Goal: Information Seeking & Learning: Learn about a topic

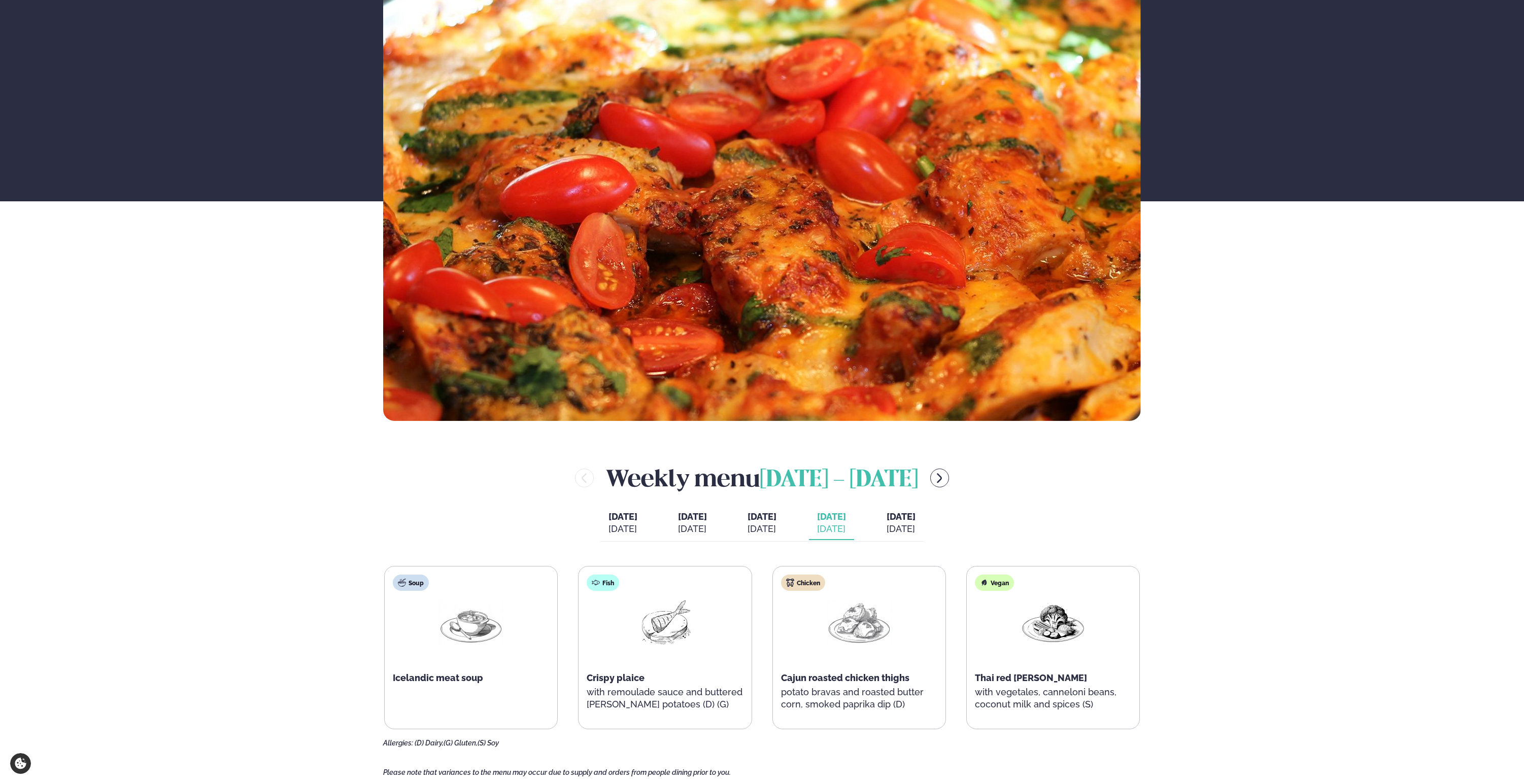
scroll to position [267, 0]
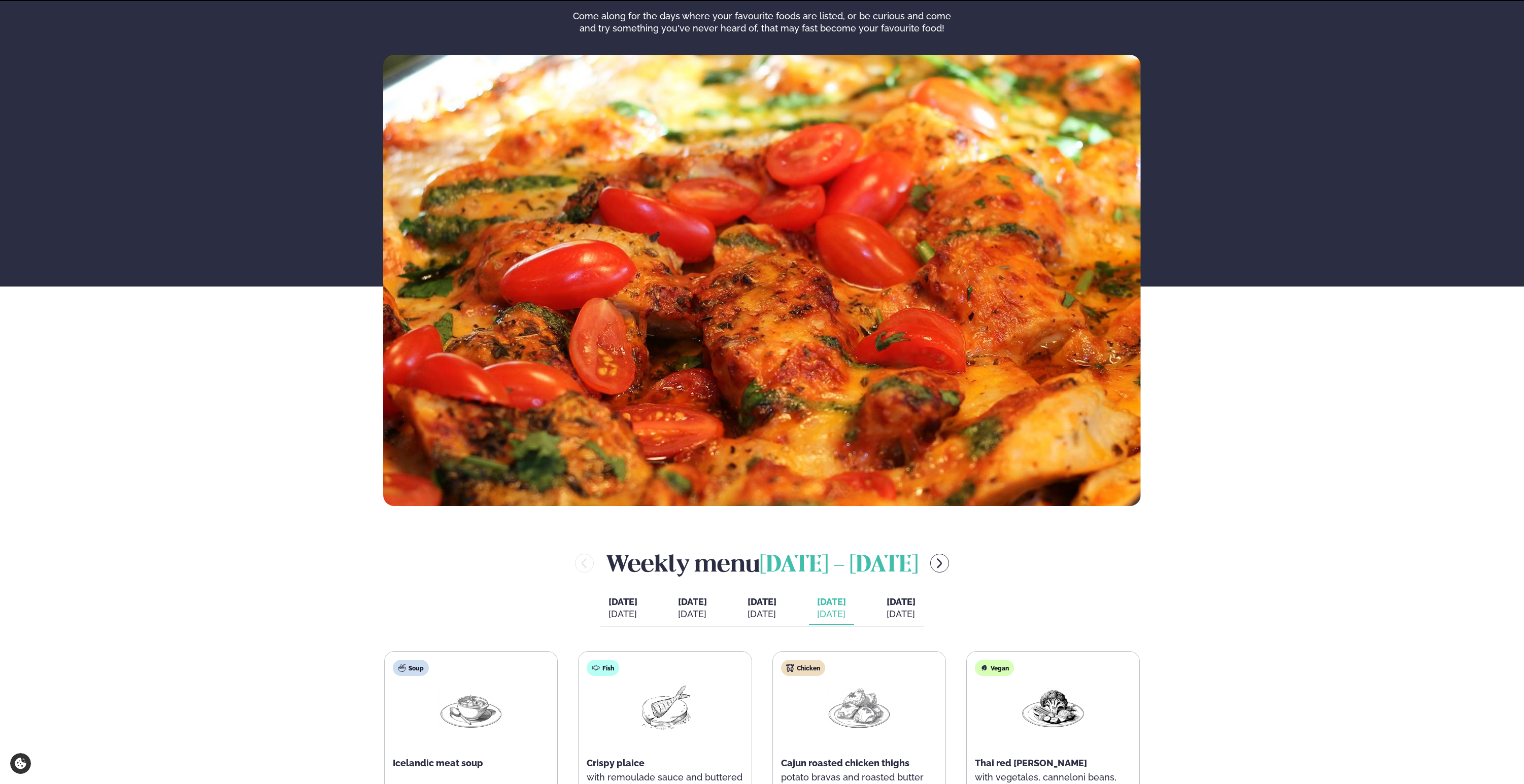
scroll to position [238, 0]
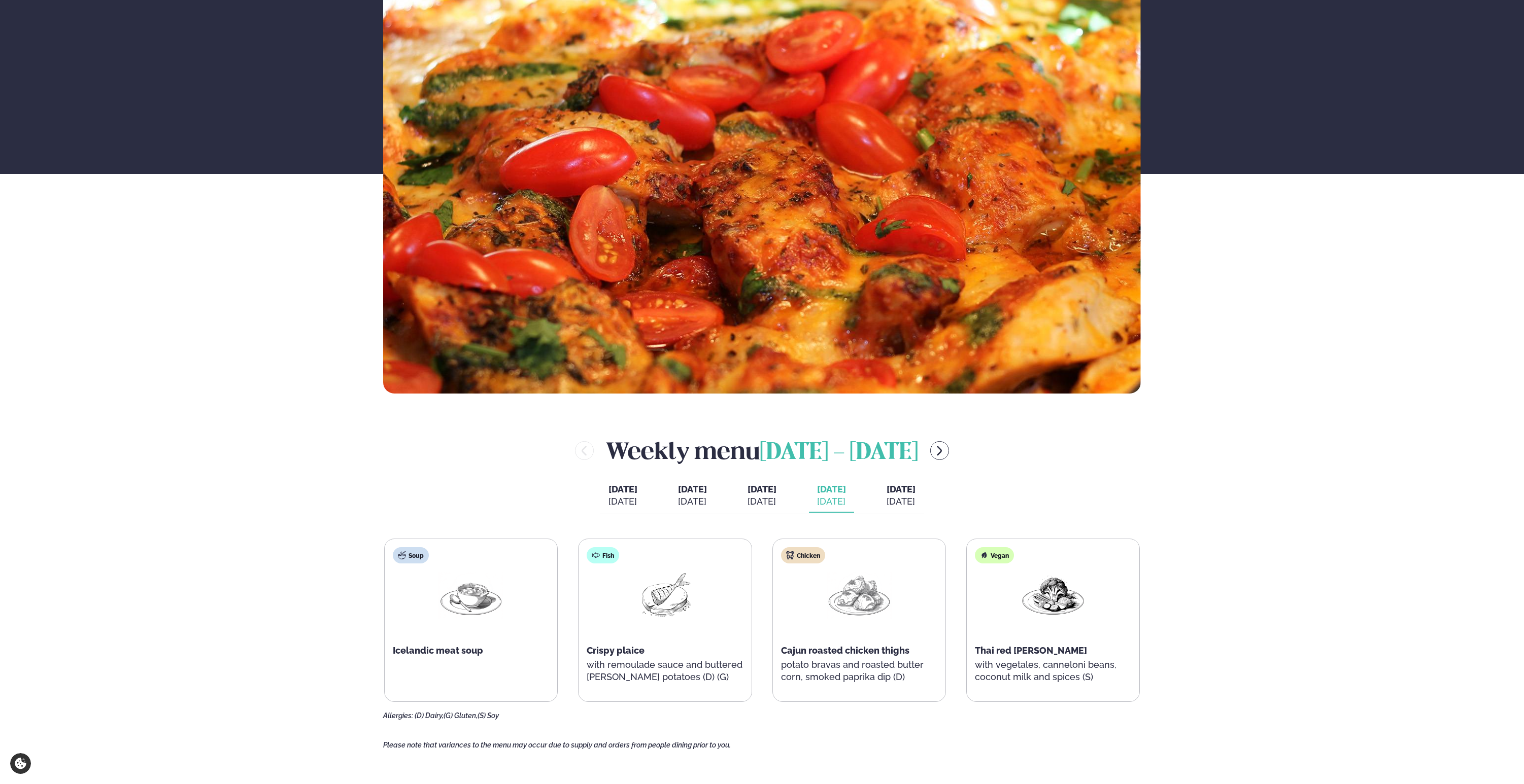
click at [915, 490] on span "[DATE]" at bounding box center [901, 489] width 29 height 11
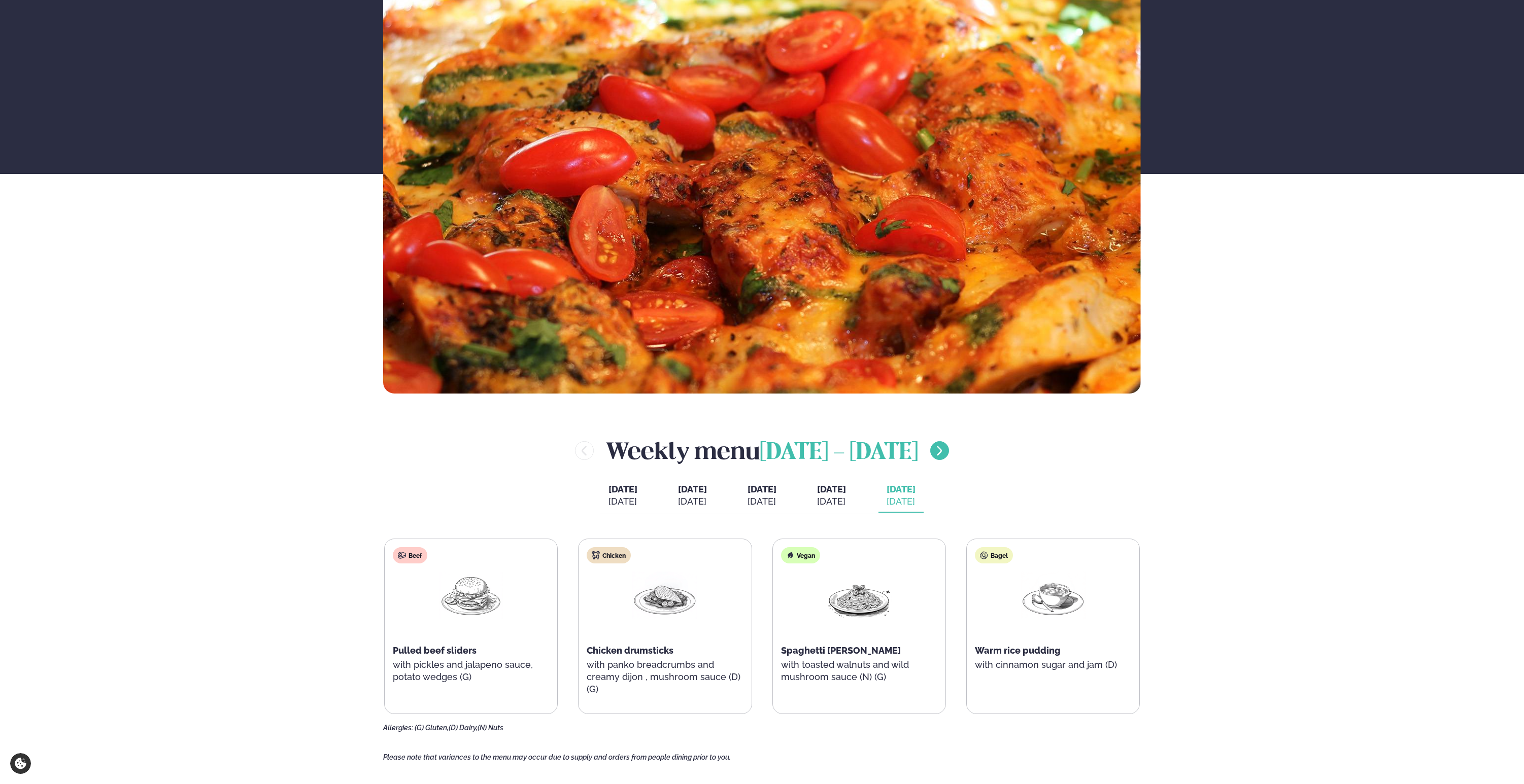
click at [944, 449] on button "menu-btn-right" at bounding box center [939, 451] width 19 height 19
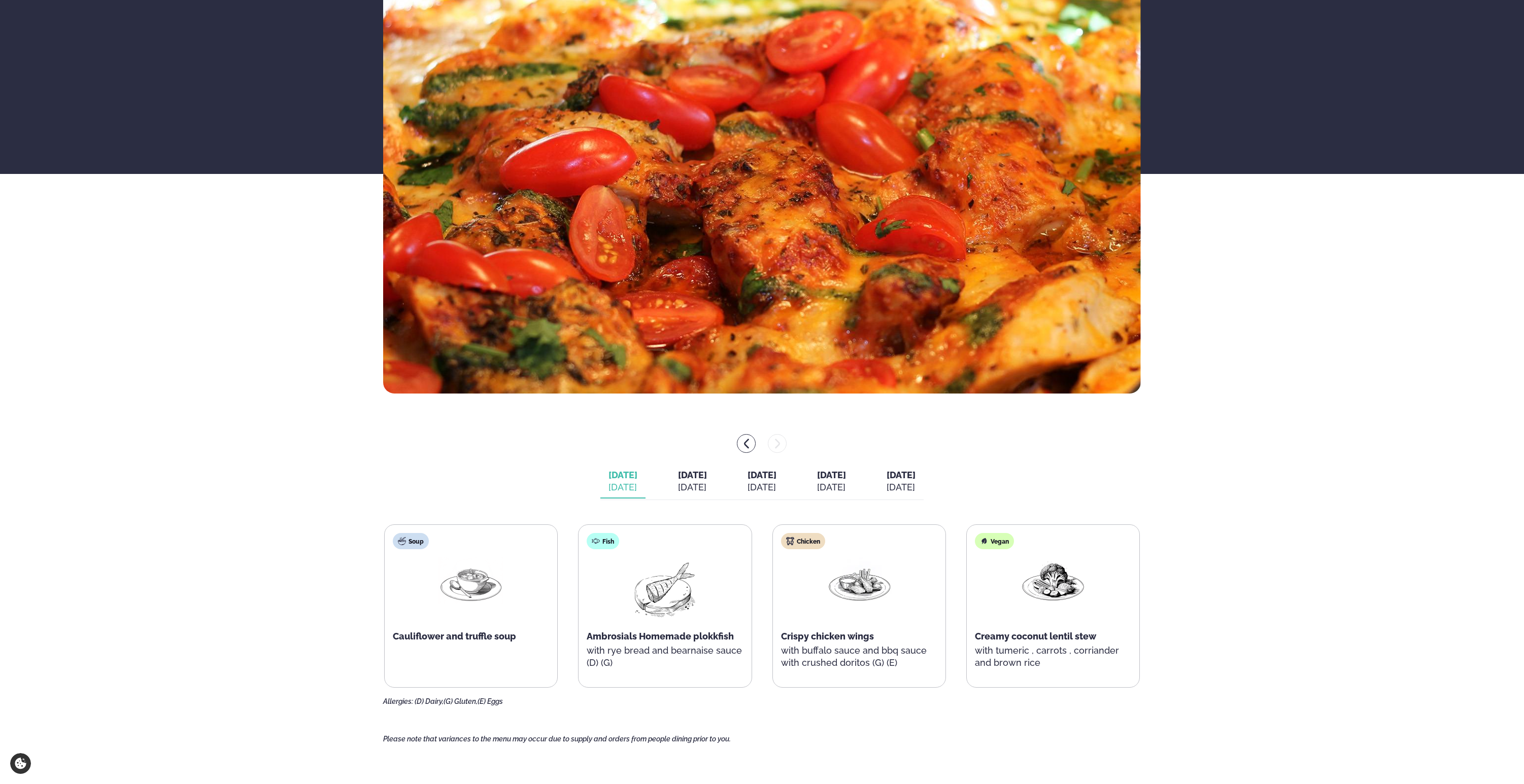
click at [678, 483] on div "Aug 19" at bounding box center [692, 487] width 29 height 12
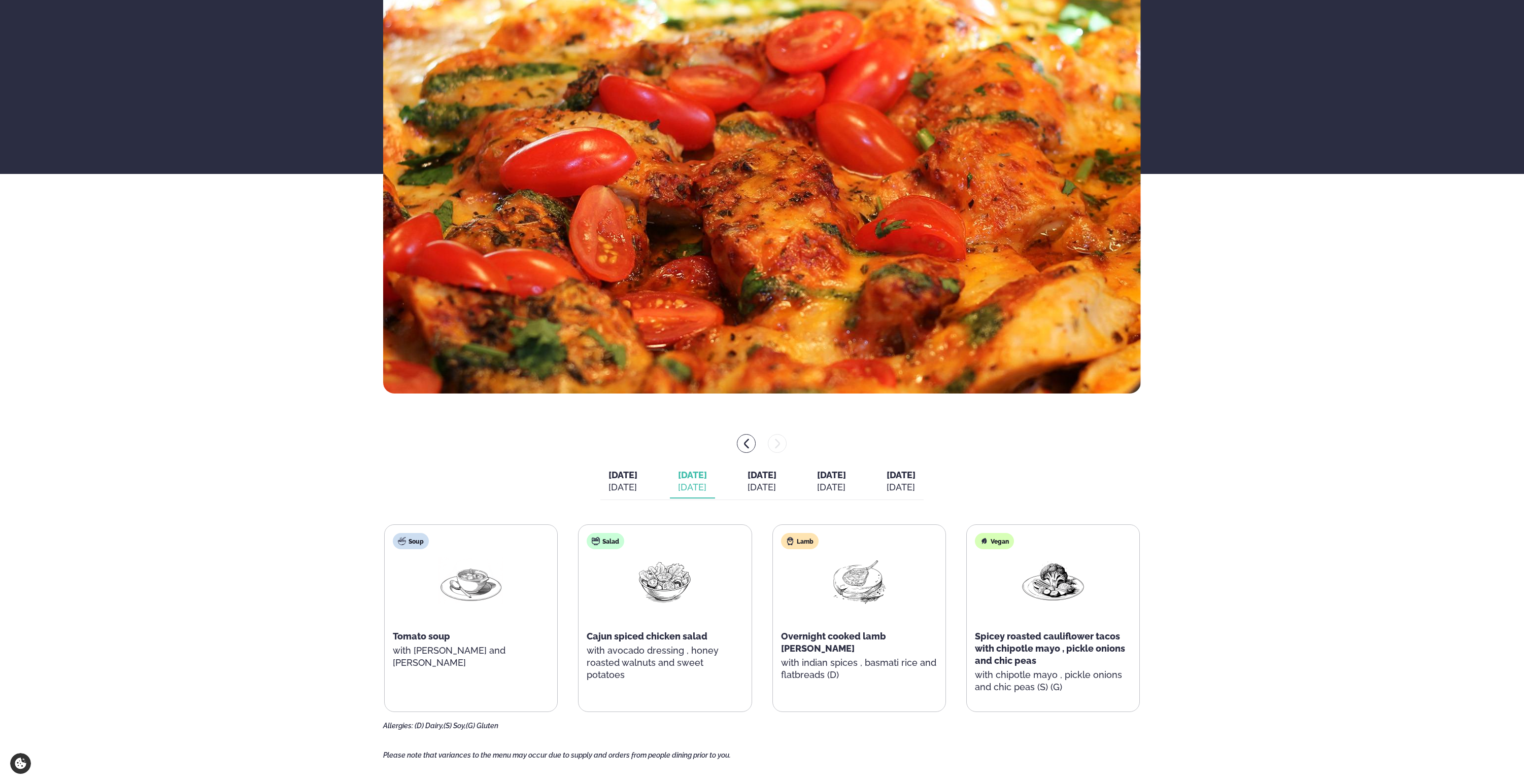
click at [748, 482] on div "Aug 20" at bounding box center [762, 487] width 29 height 12
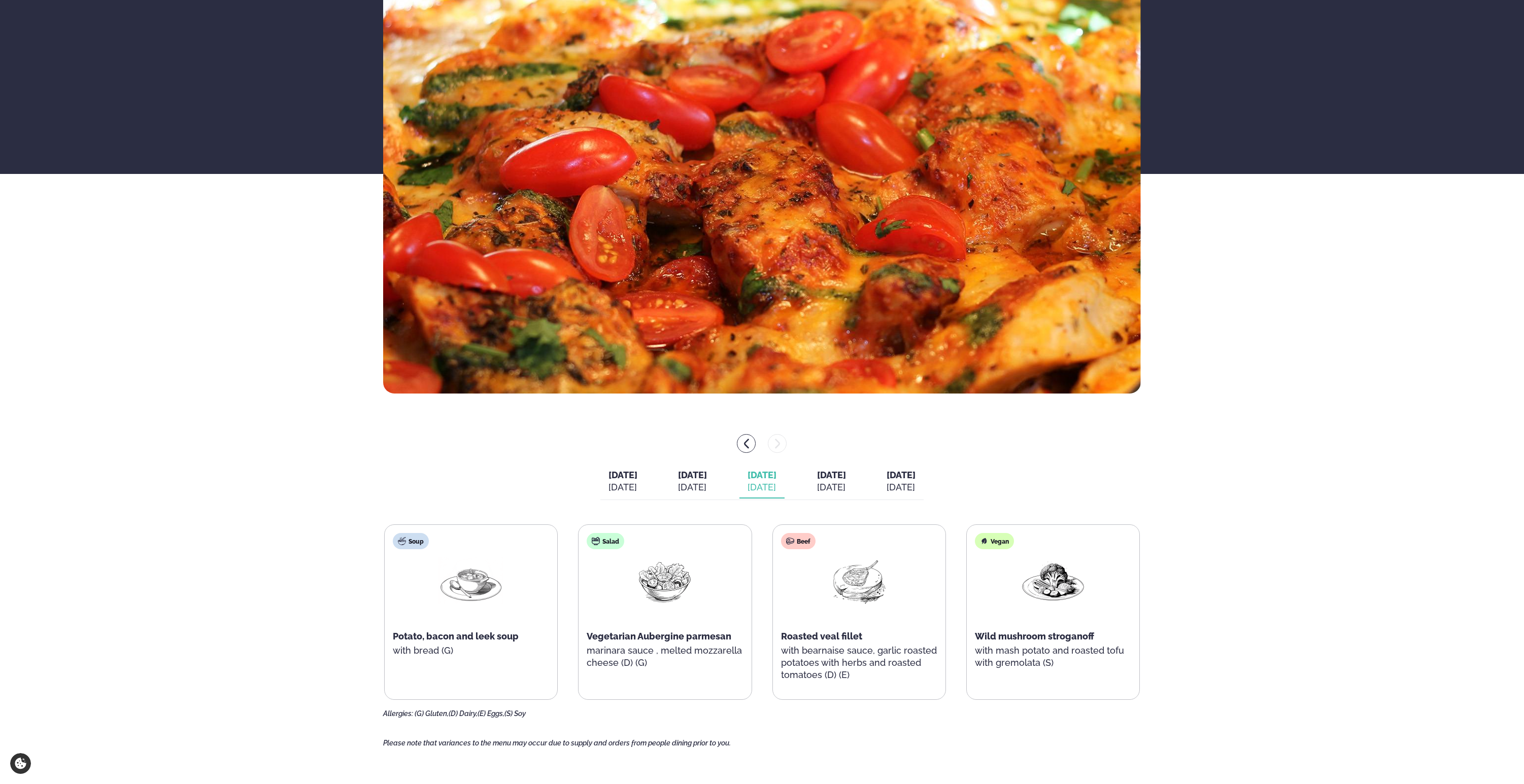
click at [844, 489] on div "Aug 21" at bounding box center [831, 487] width 29 height 12
click at [915, 474] on span "[DATE]" at bounding box center [901, 475] width 29 height 11
